Goal: Task Accomplishment & Management: Use online tool/utility

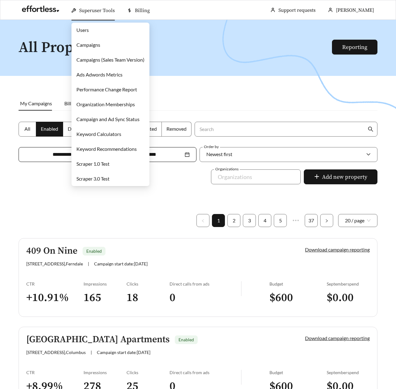
click at [81, 42] on link "Campaigns" at bounding box center [88, 45] width 24 height 6
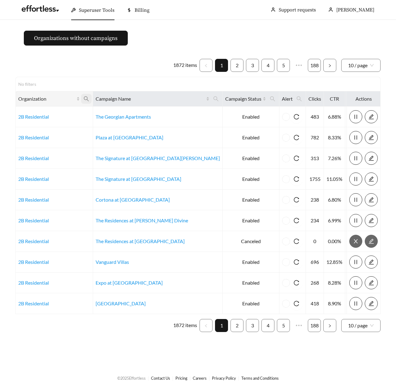
click at [89, 101] on icon "search" at bounding box center [87, 99] width 6 height 6
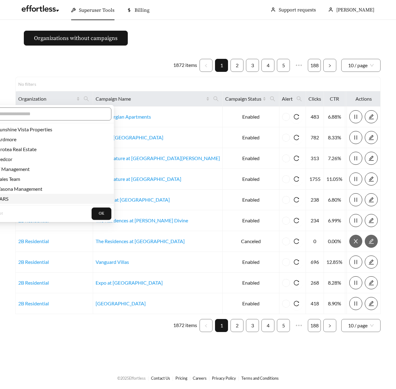
click at [6, 200] on span "JARS" at bounding box center [2, 199] width 14 height 6
click at [99, 215] on span "OK" at bounding box center [102, 213] width 6 height 6
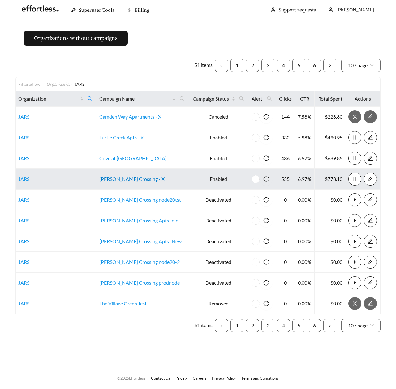
click at [124, 177] on link "Archer Crossing - X" at bounding box center [131, 179] width 65 height 6
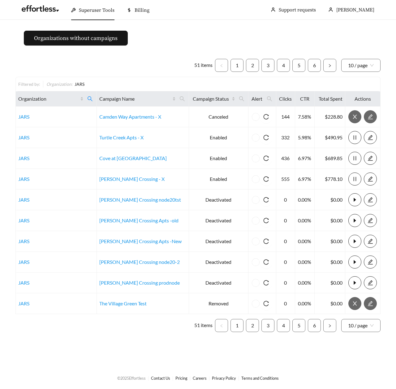
click at [177, 53] on main "Organizations without campaigns 51 items 1 2 3 4 5 6 10 / page Filtered by: Org…" at bounding box center [198, 193] width 396 height 347
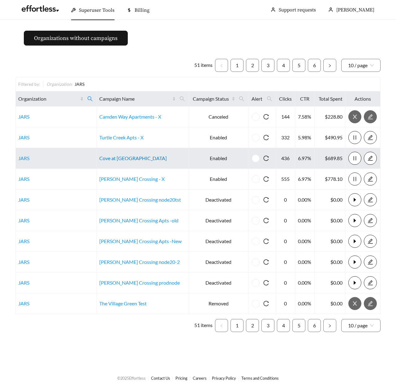
click at [132, 155] on link "Cove at [GEOGRAPHIC_DATA]" at bounding box center [132, 158] width 67 height 6
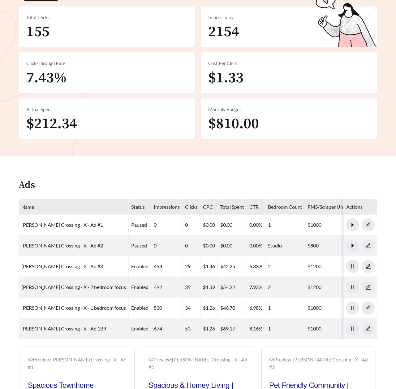
scroll to position [162, 0]
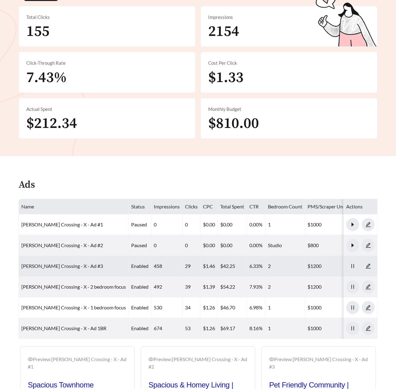
click at [70, 263] on link "Archer Crossing - X - Ad #3" at bounding box center [62, 266] width 82 height 6
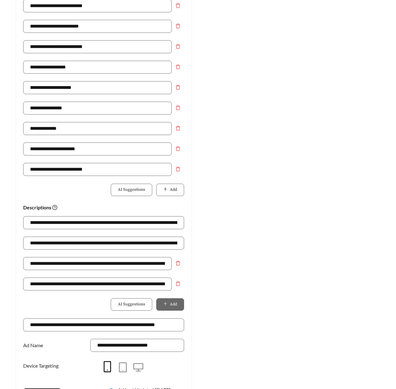
scroll to position [330, 0]
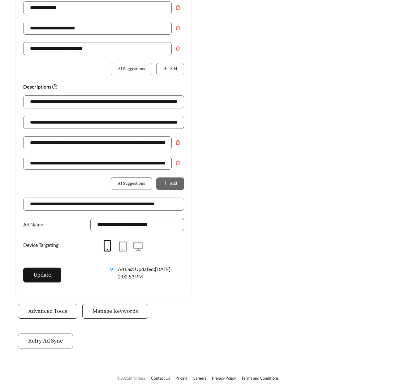
click at [131, 307] on span "Manage Keywords" at bounding box center [115, 311] width 45 height 8
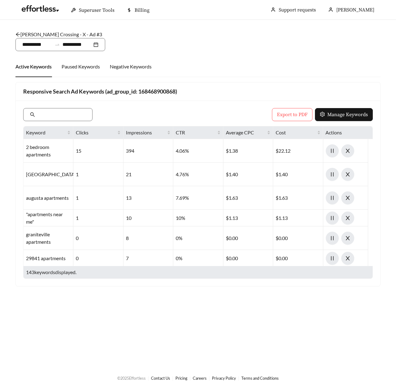
click at [144, 105] on div "Export to PDF Manage Keywords Keyword Clicks Impressions CTR Average CPC Cost A…" at bounding box center [198, 193] width 364 height 185
click at [203, 34] on div "Archer Crossing - X - Ad #3 /" at bounding box center [197, 34] width 365 height 7
click at [228, 62] on div "Active Keywords Paused Keywords Negative Keywords" at bounding box center [197, 66] width 365 height 21
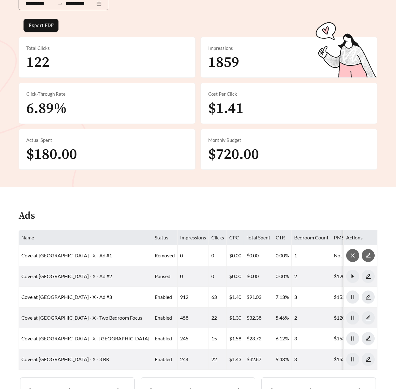
scroll to position [293, 0]
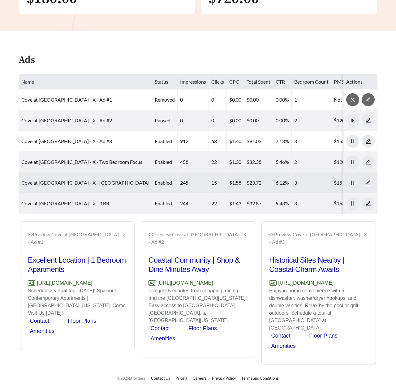
click at [84, 179] on link "Cove at [GEOGRAPHIC_DATA] - X - [GEOGRAPHIC_DATA]" at bounding box center [85, 182] width 128 height 6
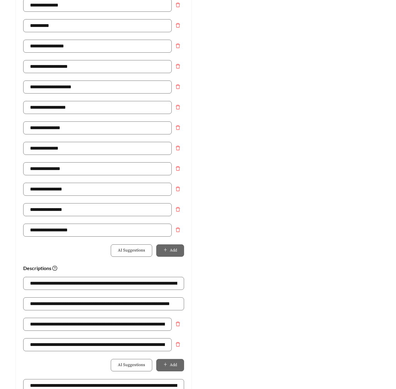
scroll to position [371, 0]
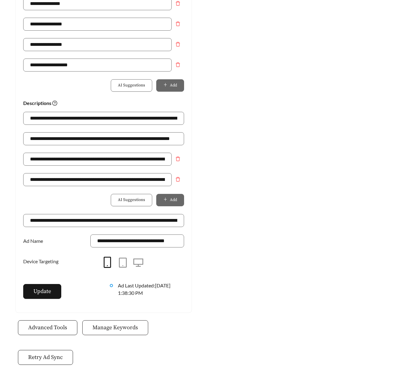
click at [111, 323] on span "Manage Keywords" at bounding box center [115, 327] width 45 height 8
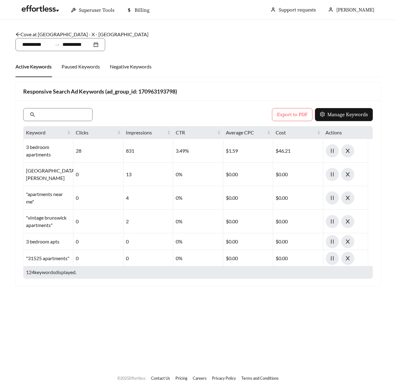
click at [11, 110] on main "**********" at bounding box center [198, 193] width 396 height 347
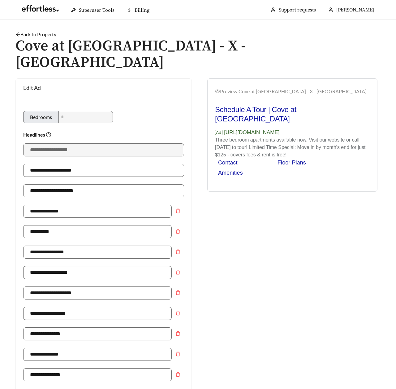
scroll to position [371, 0]
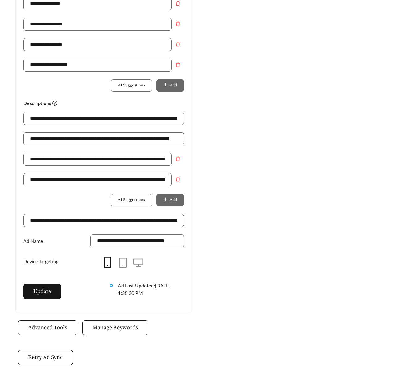
scroll to position [293, 0]
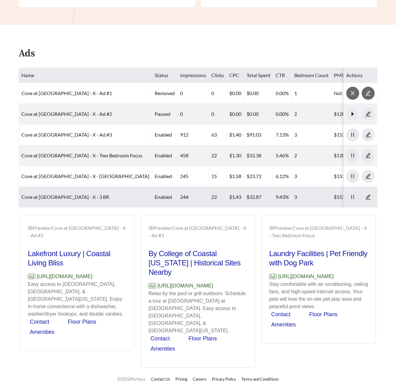
click at [69, 196] on link "Cove at [GEOGRAPHIC_DATA] - X - 3 BR" at bounding box center [65, 197] width 88 height 6
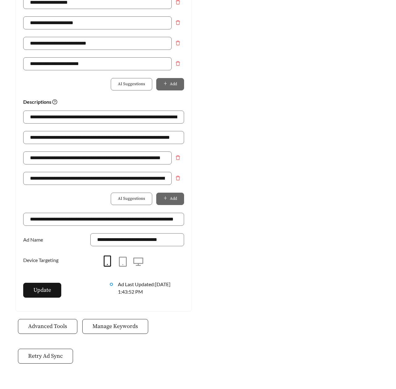
scroll to position [371, 0]
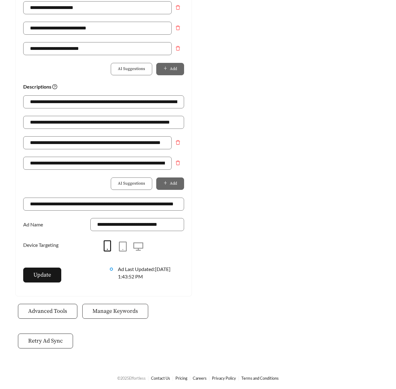
click at [128, 313] on span "Manage Keywords" at bounding box center [115, 311] width 45 height 8
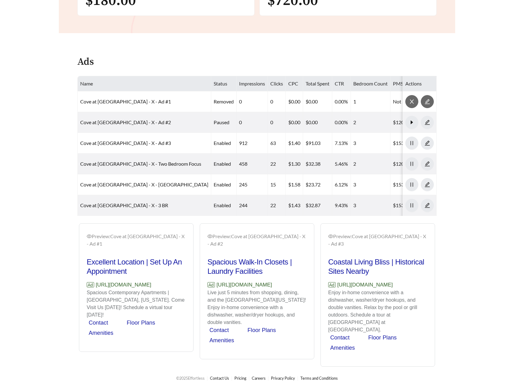
scroll to position [293, 0]
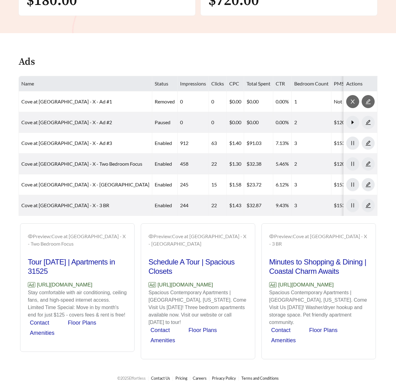
click at [224, 55] on div "Ads" at bounding box center [198, 64] width 359 height 18
